Goal: Task Accomplishment & Management: Check status

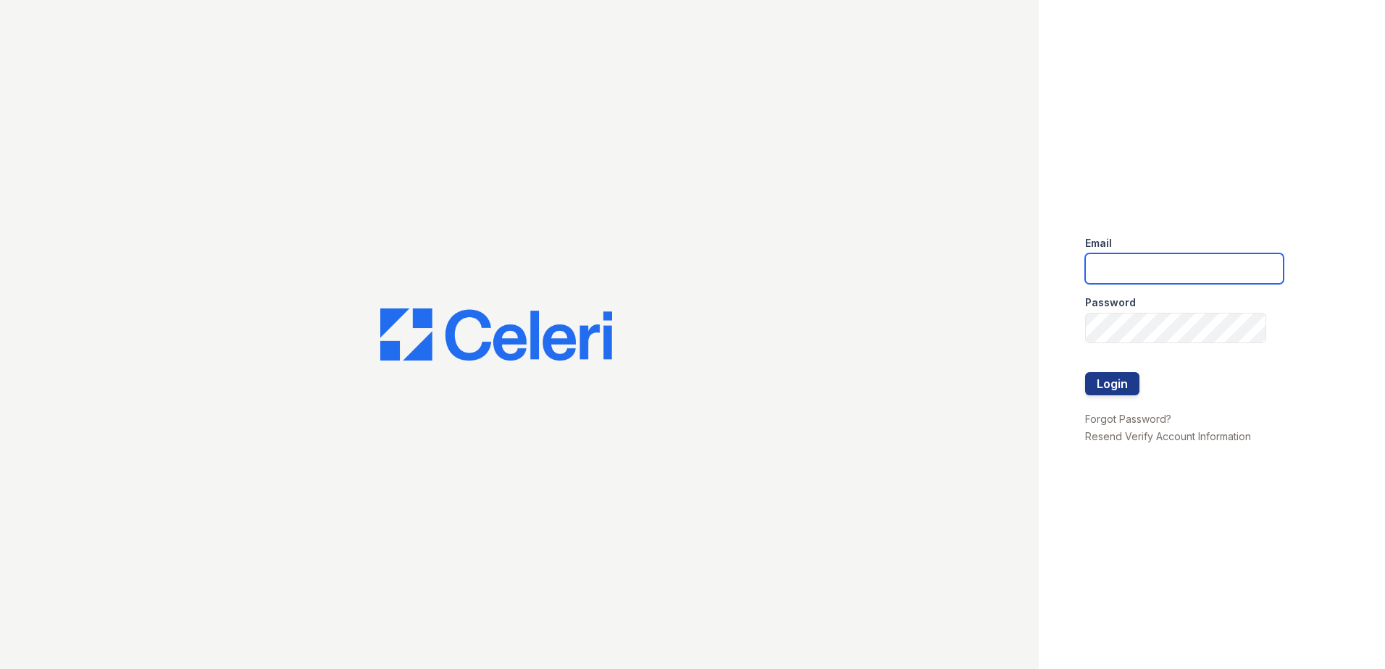
click at [1140, 277] on input "email" at bounding box center [1184, 269] width 199 height 30
type input "zwoods@trinity-pm.com"
click at [1133, 378] on button "Login" at bounding box center [1112, 383] width 54 height 23
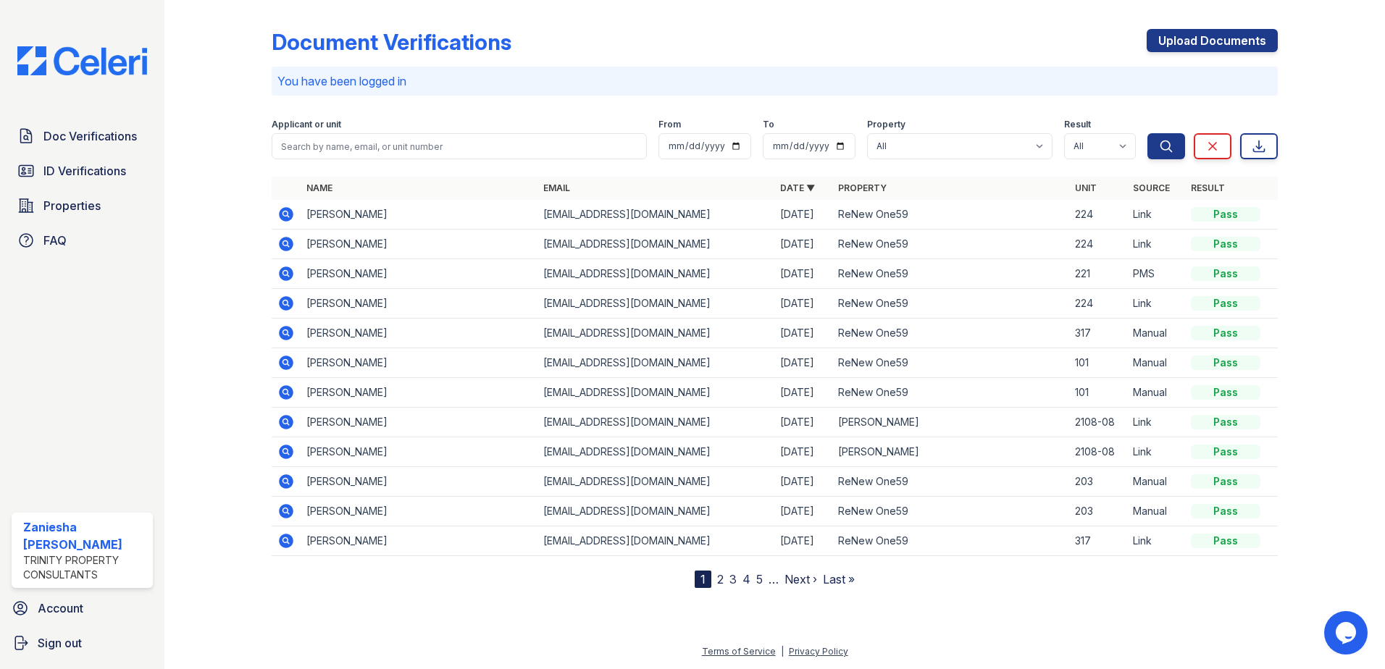
click at [290, 217] on icon at bounding box center [286, 214] width 14 height 14
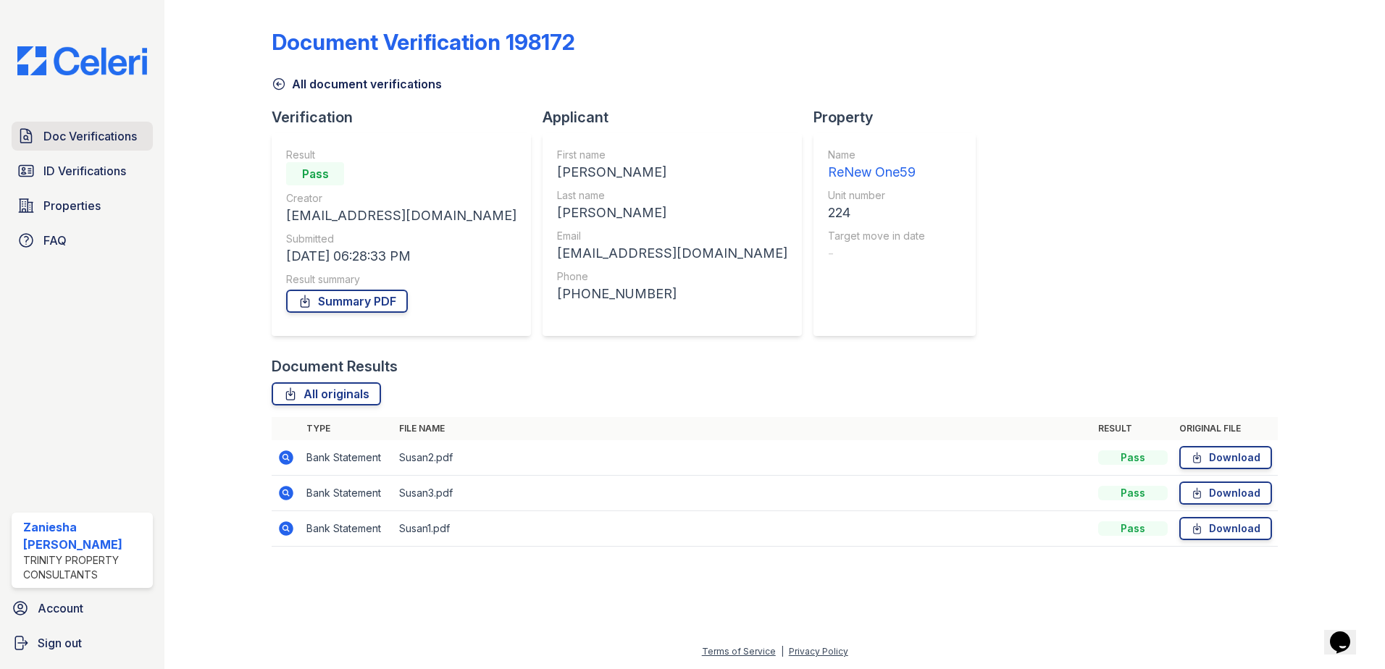
click at [80, 135] on span "Doc Verifications" at bounding box center [89, 136] width 93 height 17
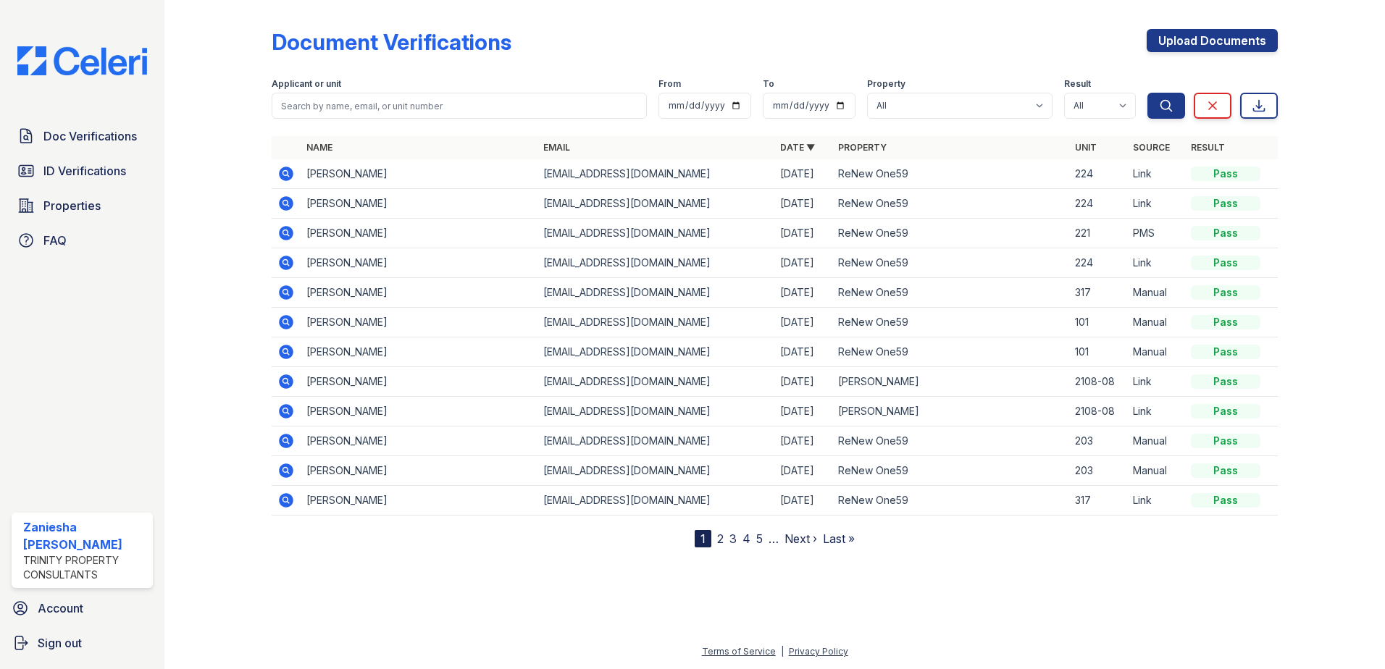
click at [292, 201] on icon at bounding box center [286, 203] width 14 height 14
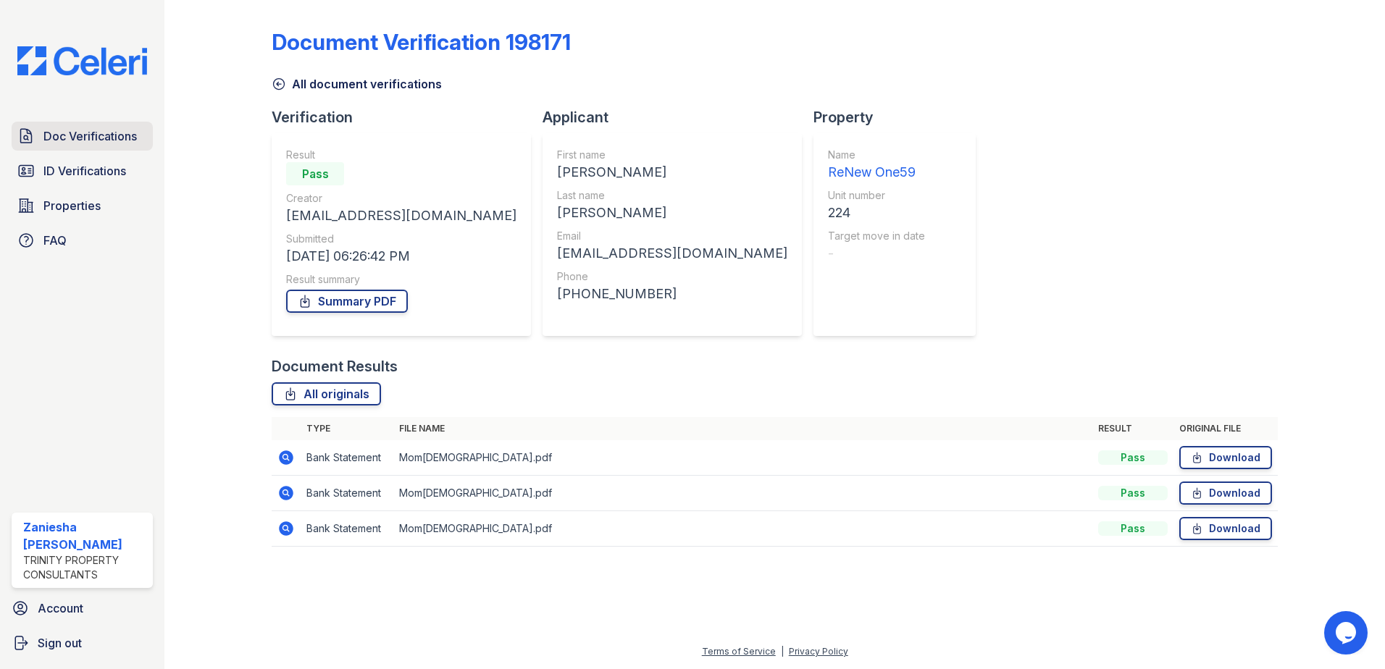
click at [98, 141] on span "Doc Verifications" at bounding box center [89, 136] width 93 height 17
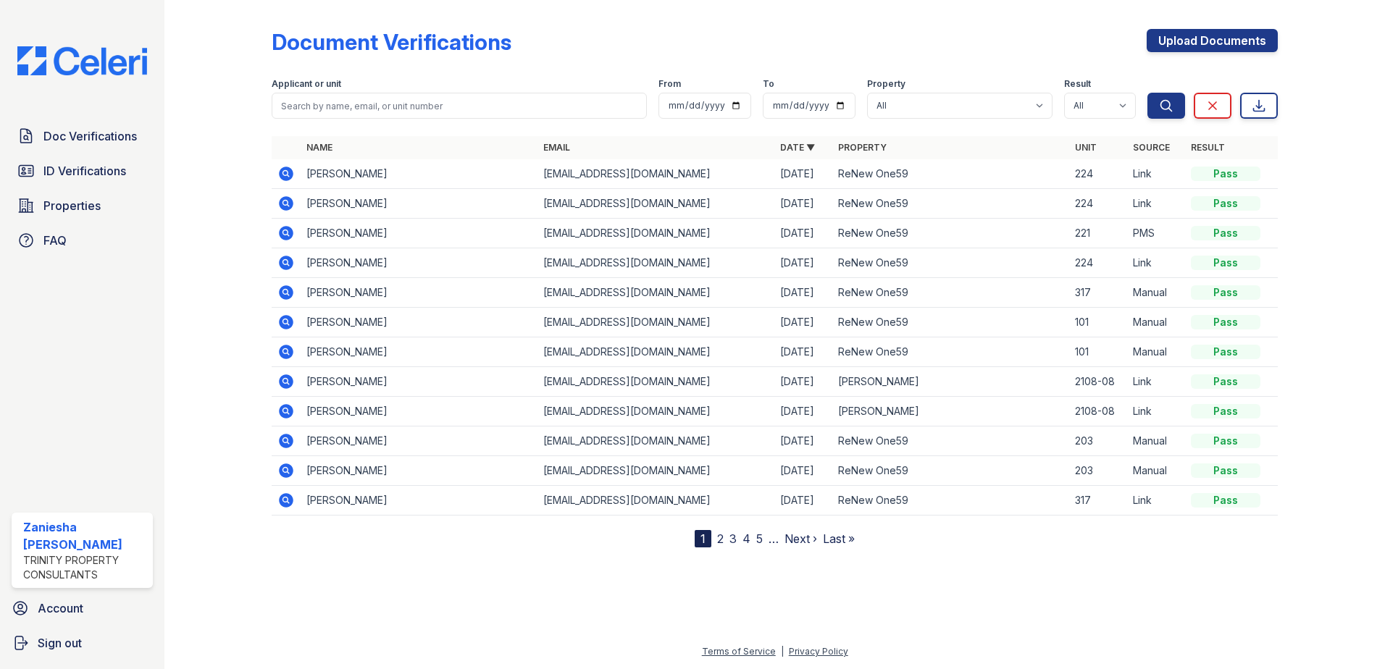
click at [290, 264] on icon at bounding box center [286, 263] width 14 height 14
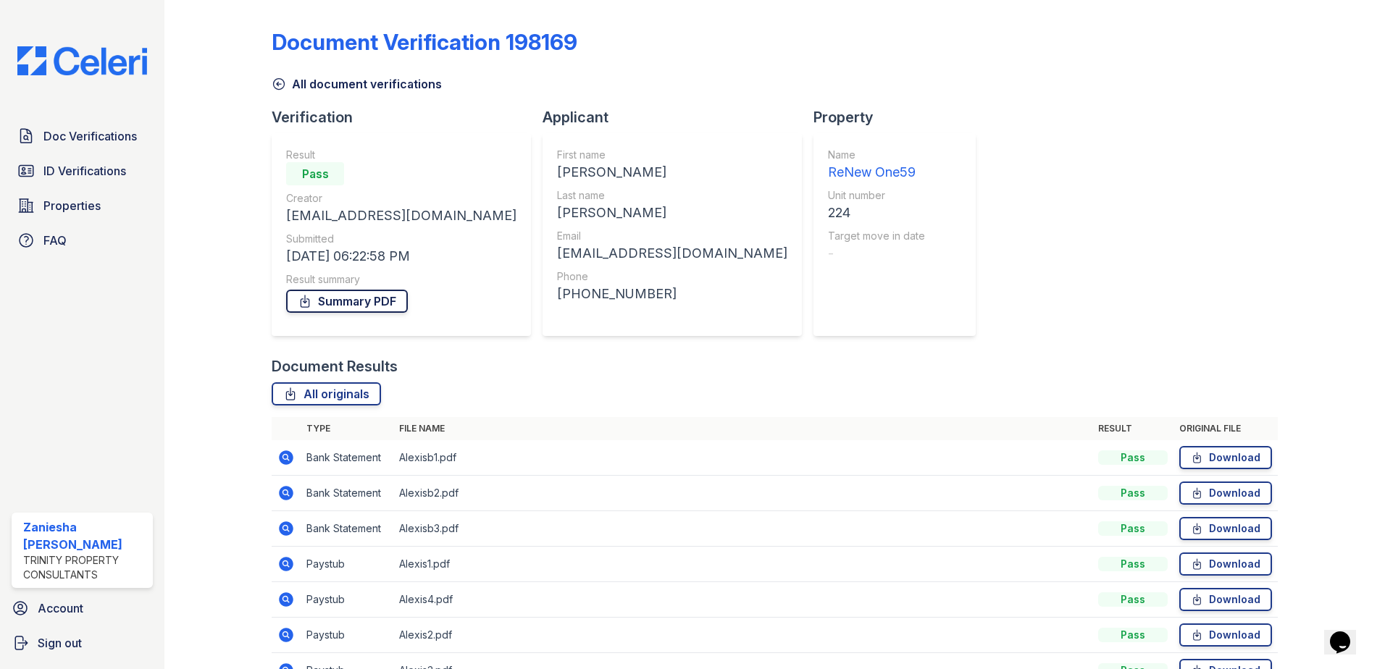
click at [361, 301] on link "Summary PDF" at bounding box center [347, 301] width 122 height 23
click at [72, 130] on span "Doc Verifications" at bounding box center [89, 136] width 93 height 17
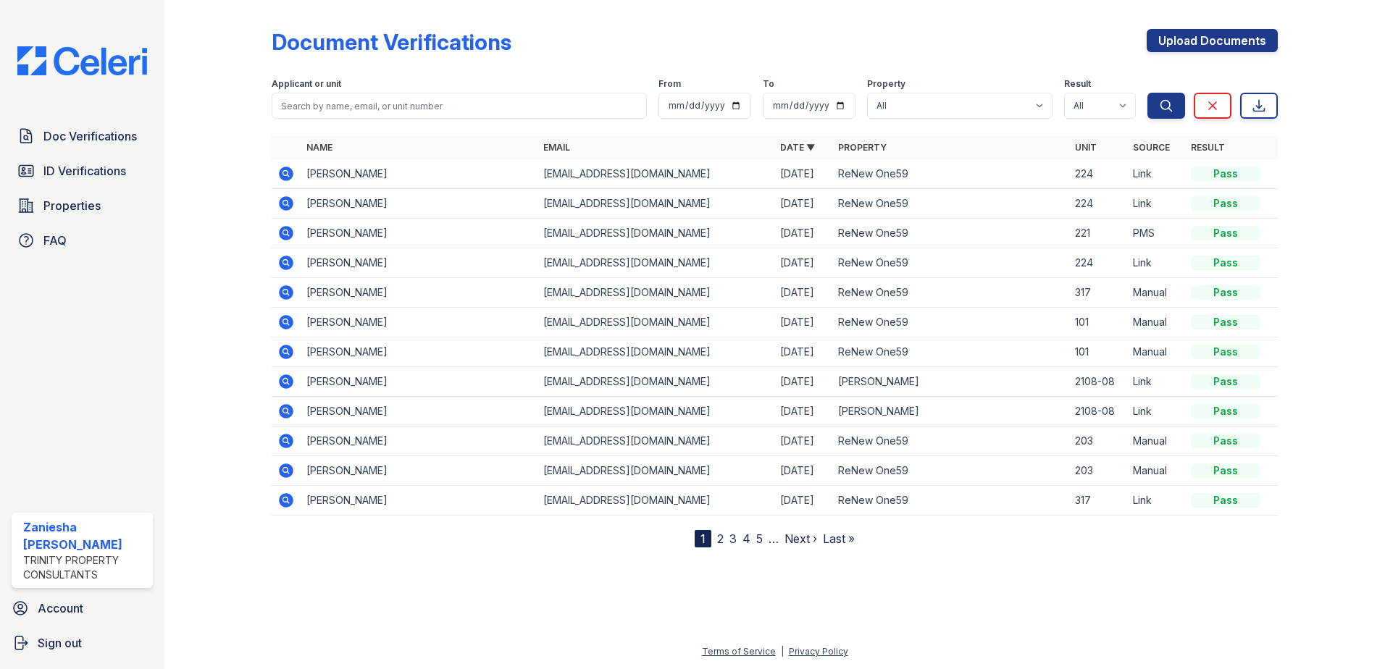
click at [291, 206] on icon at bounding box center [286, 203] width 14 height 14
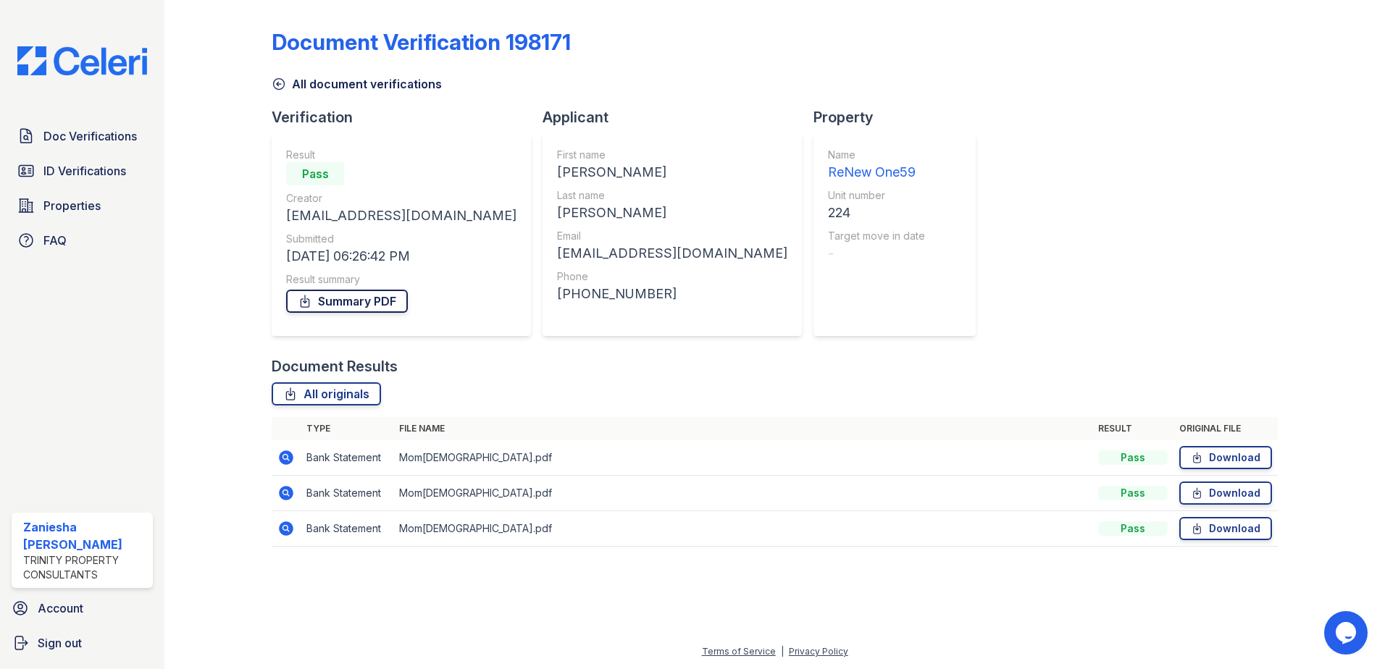
click at [343, 298] on link "Summary PDF" at bounding box center [347, 301] width 122 height 23
